Goal: Information Seeking & Learning: Understand process/instructions

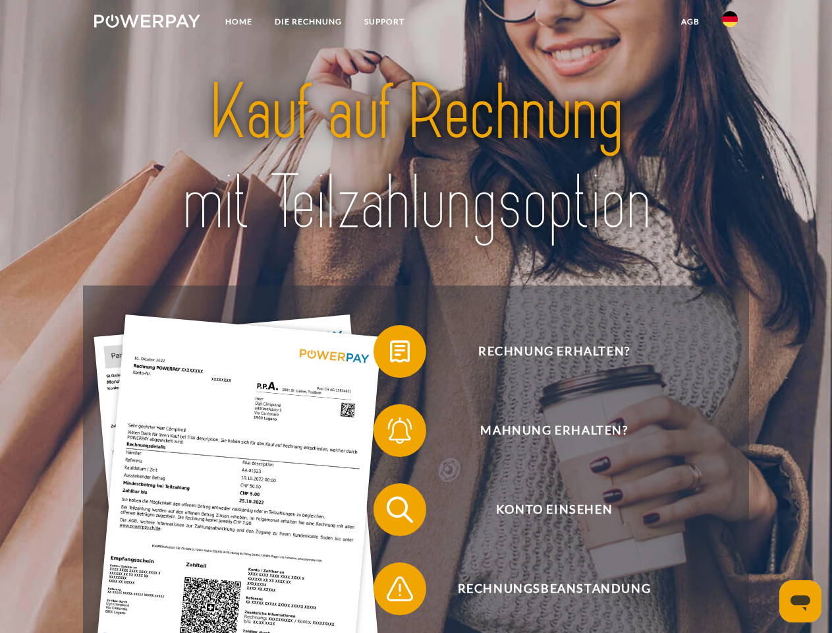
click at [147, 23] on img at bounding box center [147, 21] width 106 height 13
click at [730, 23] on img at bounding box center [730, 19] width 16 height 16
click at [690, 22] on link "agb" at bounding box center [690, 22] width 41 height 24
click at [390, 354] on span at bounding box center [380, 351] width 66 height 66
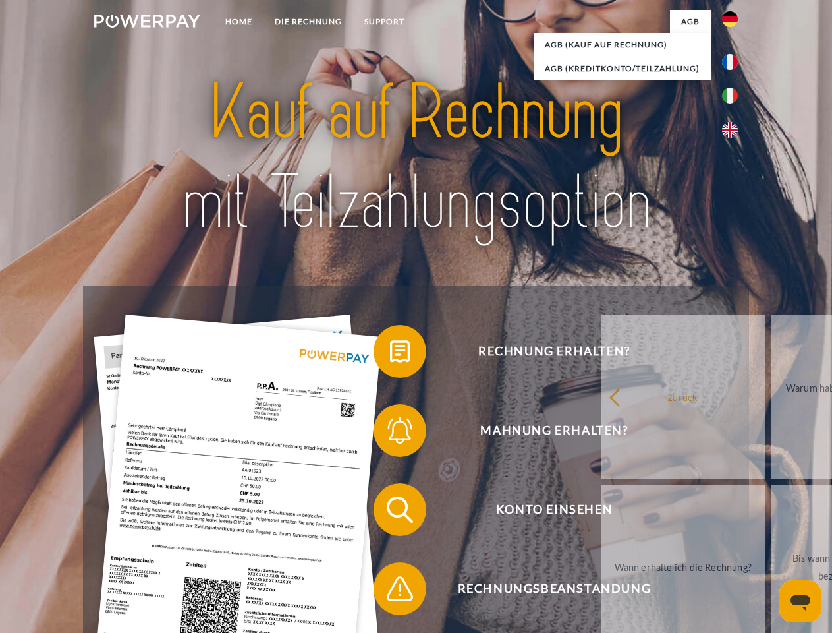
click at [390, 433] on div "Rechnung erhalten? Mahnung erhalten? Konto einsehen" at bounding box center [416, 548] width 666 height 527
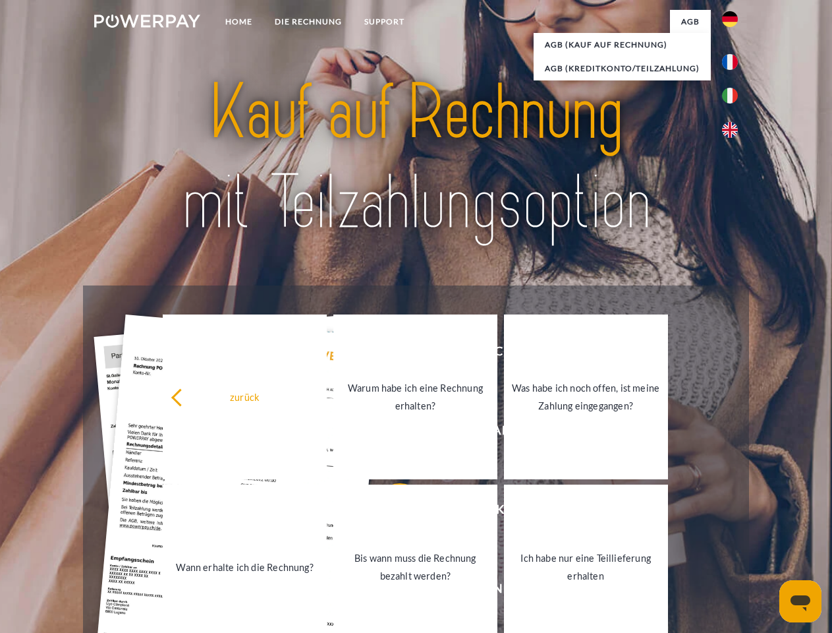
click at [390, 512] on link "Bis wann muss die Rechnung bezahlt werden?" at bounding box center [416, 566] width 164 height 165
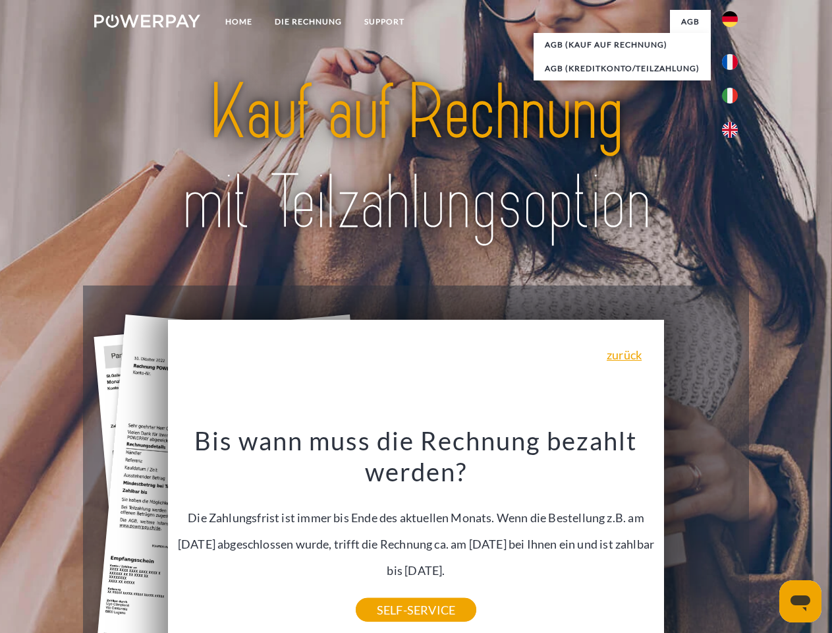
click at [801, 601] on icon "Messaging-Fenster öffnen" at bounding box center [801, 603] width 20 height 16
